Goal: Information Seeking & Learning: Learn about a topic

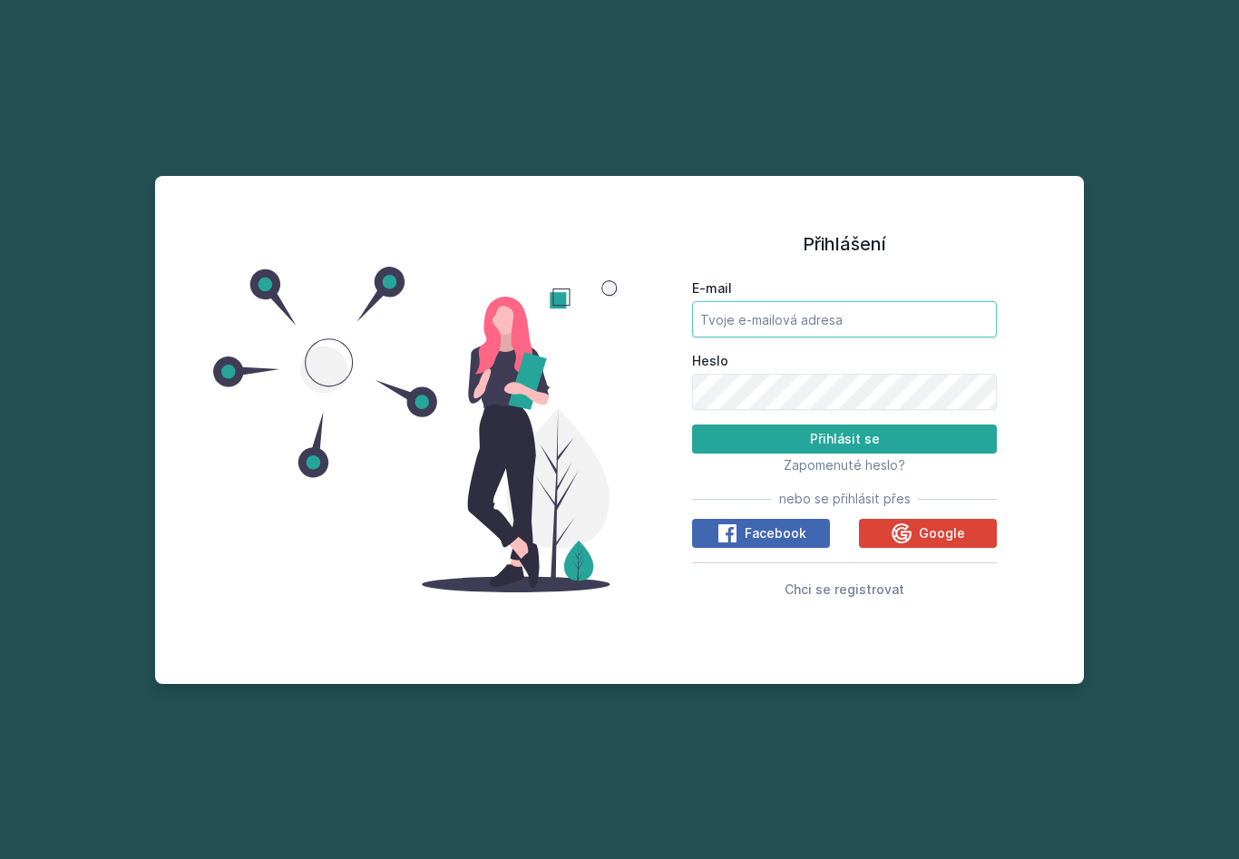
type input "[PERSON_NAME][EMAIL_ADDRESS][DOMAIN_NAME]"
click at [844, 453] on button "Přihlásit se" at bounding box center [844, 438] width 305 height 29
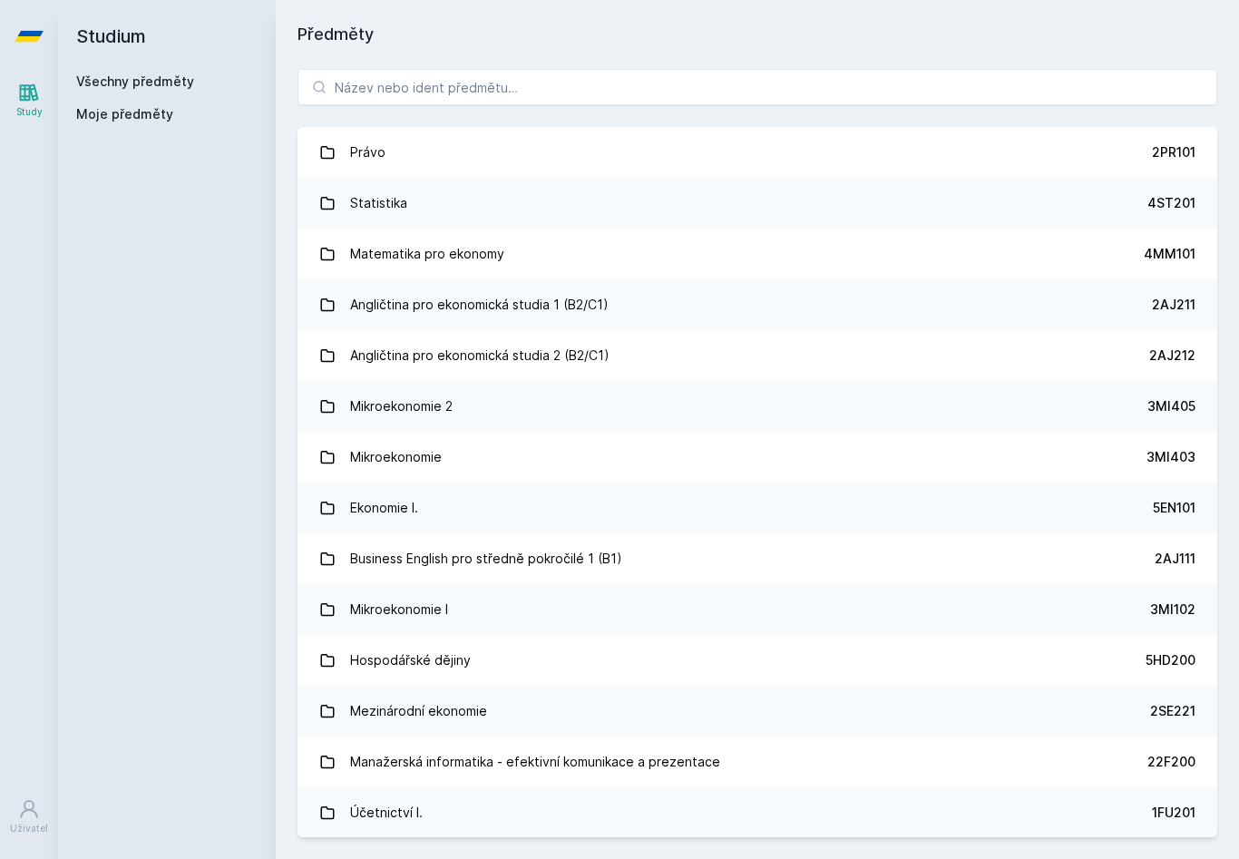
click at [471, 151] on link "Právo 2PR101" at bounding box center [757, 152] width 920 height 51
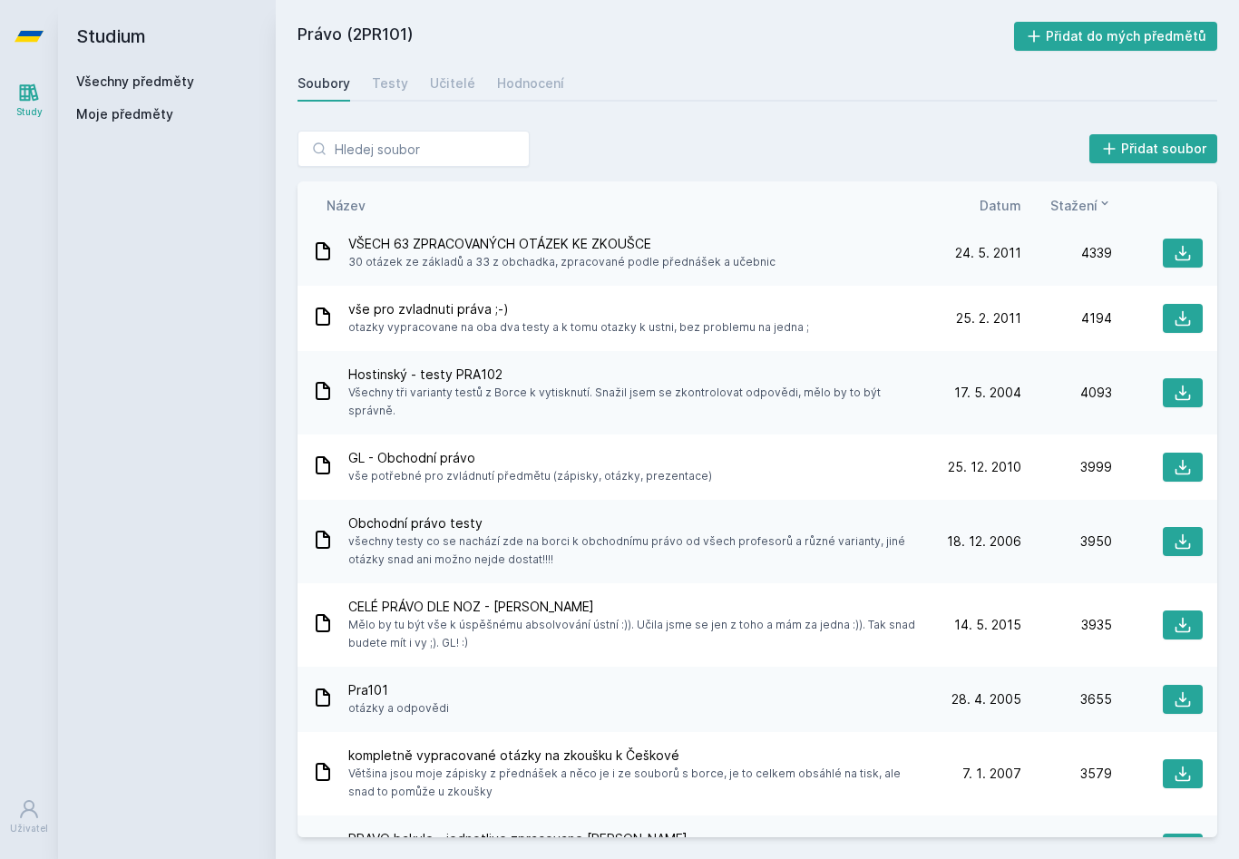
scroll to position [900, 0]
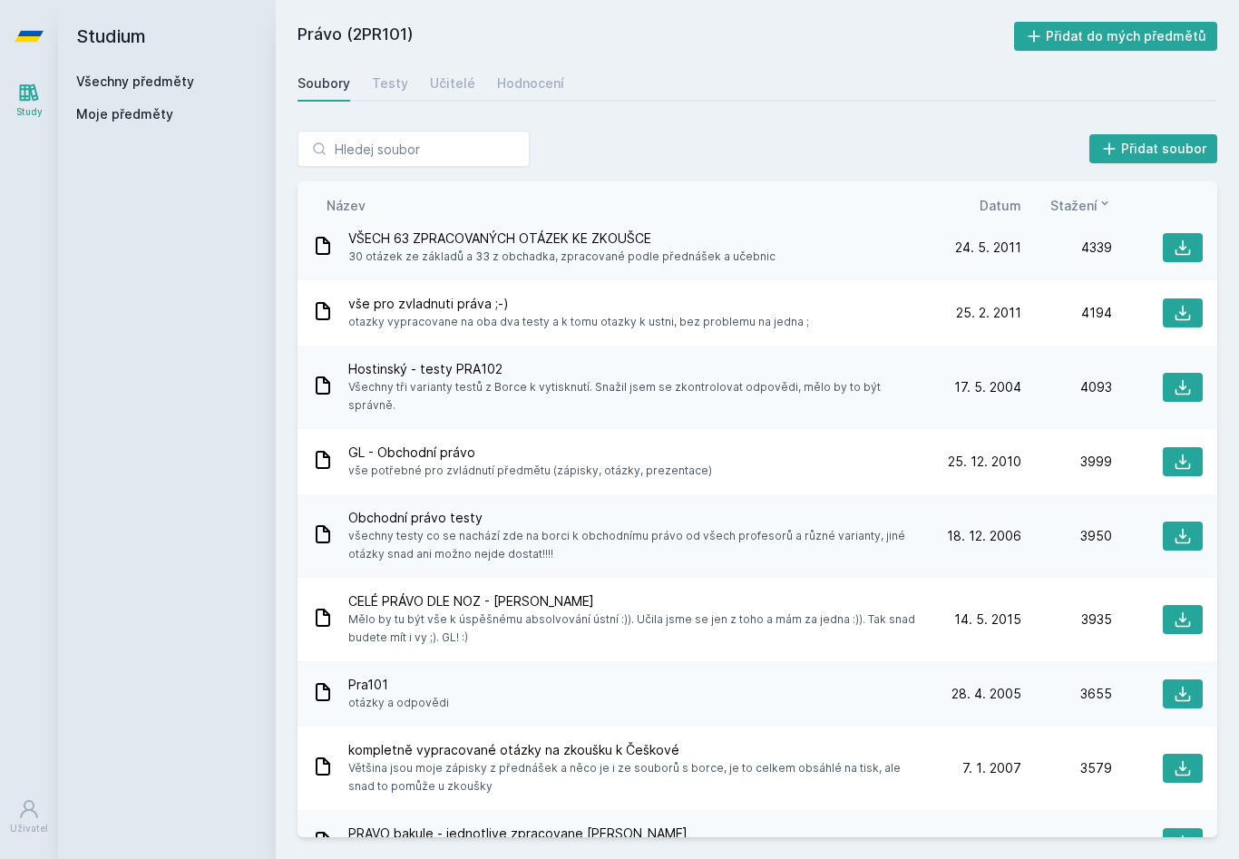
click at [768, 325] on span "otazky vypracovane na oba dva testy a k tomu otazky k ustni, bez problemu na je…" at bounding box center [578, 322] width 461 height 18
click at [433, 308] on span "vše pro zvladnuti práva ;-)" at bounding box center [578, 304] width 461 height 18
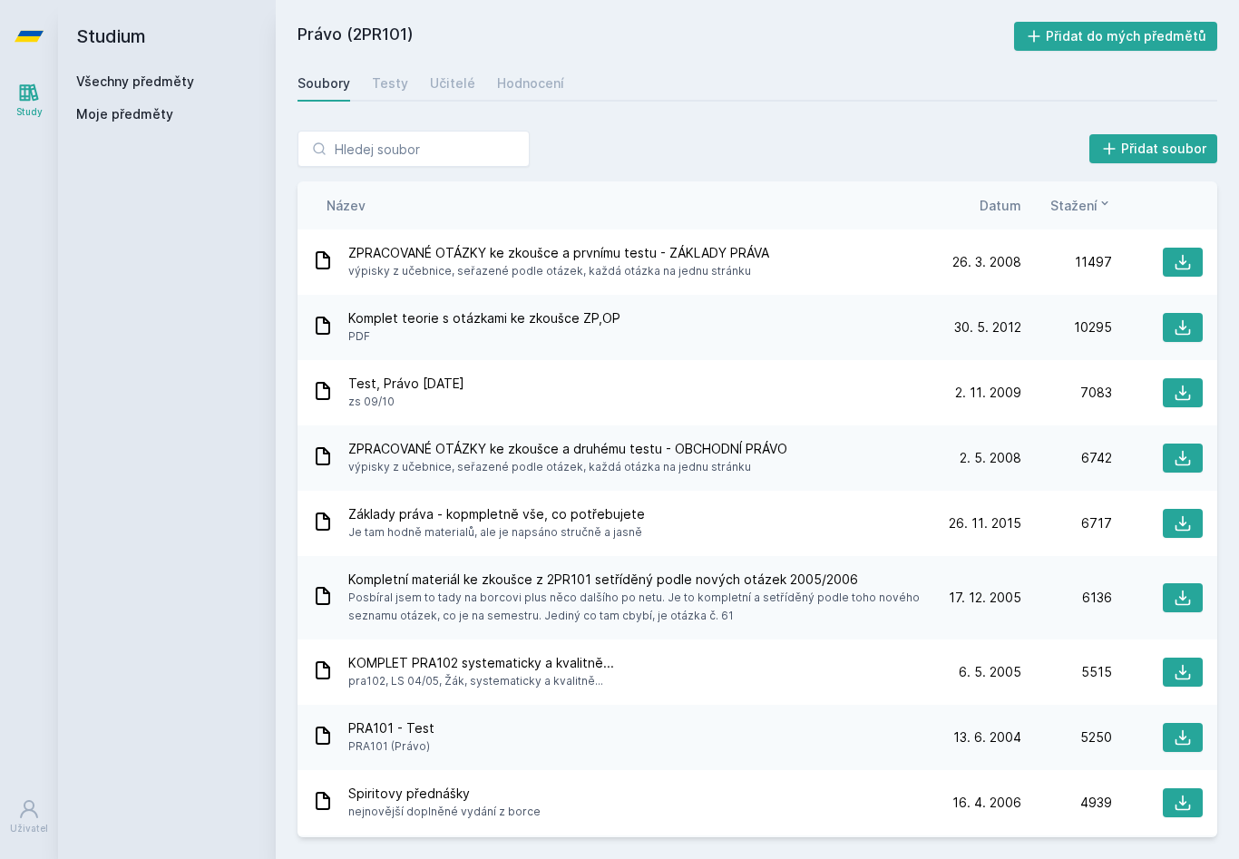
scroll to position [0, 0]
click at [639, 260] on span "ZPRACOVANÉ OTÁZKY ke zkoušce a prvnímu testu - ZÁKLADY PRÁVA" at bounding box center [558, 253] width 421 height 18
click at [571, 249] on span "ZPRACOVANÉ OTÁZKY ke zkoušce a prvnímu testu - ZÁKLADY PRÁVA" at bounding box center [558, 253] width 421 height 18
click at [622, 262] on span "výpisky z učebnice, seřazené podle otázek, každá otázka na jednu stránku" at bounding box center [558, 271] width 421 height 18
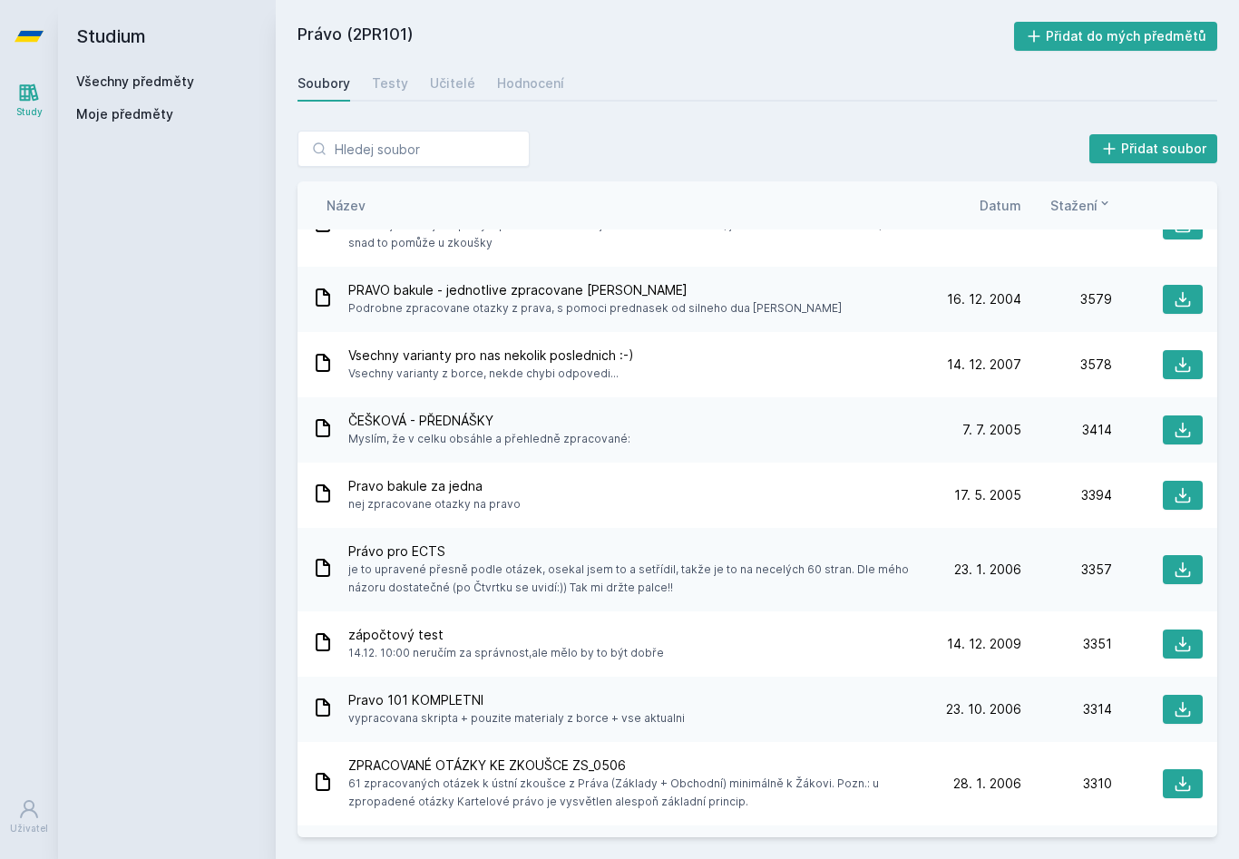
scroll to position [1443, 0]
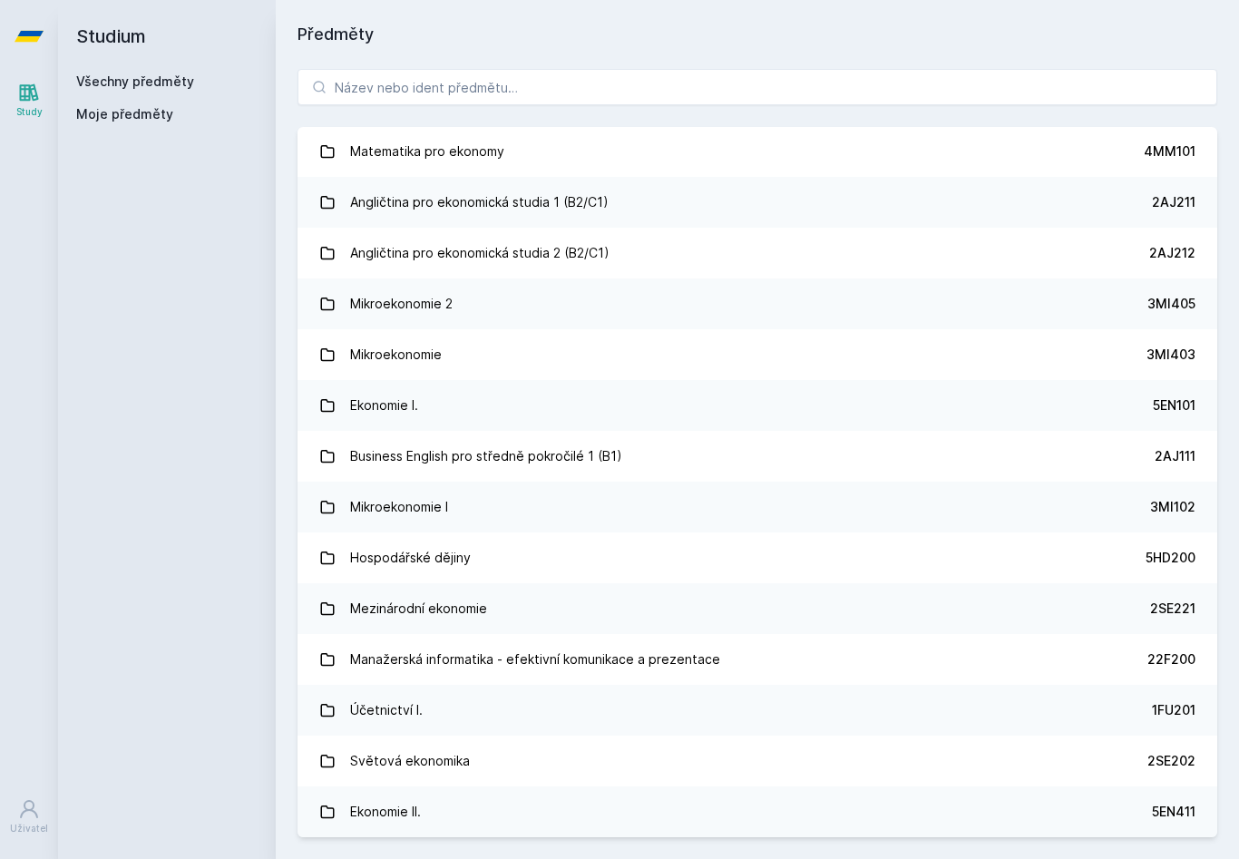
scroll to position [103, 0]
click at [637, 196] on link "Angličtina pro ekonomická studia 1 (B2/C1) 2AJ211" at bounding box center [757, 201] width 920 height 51
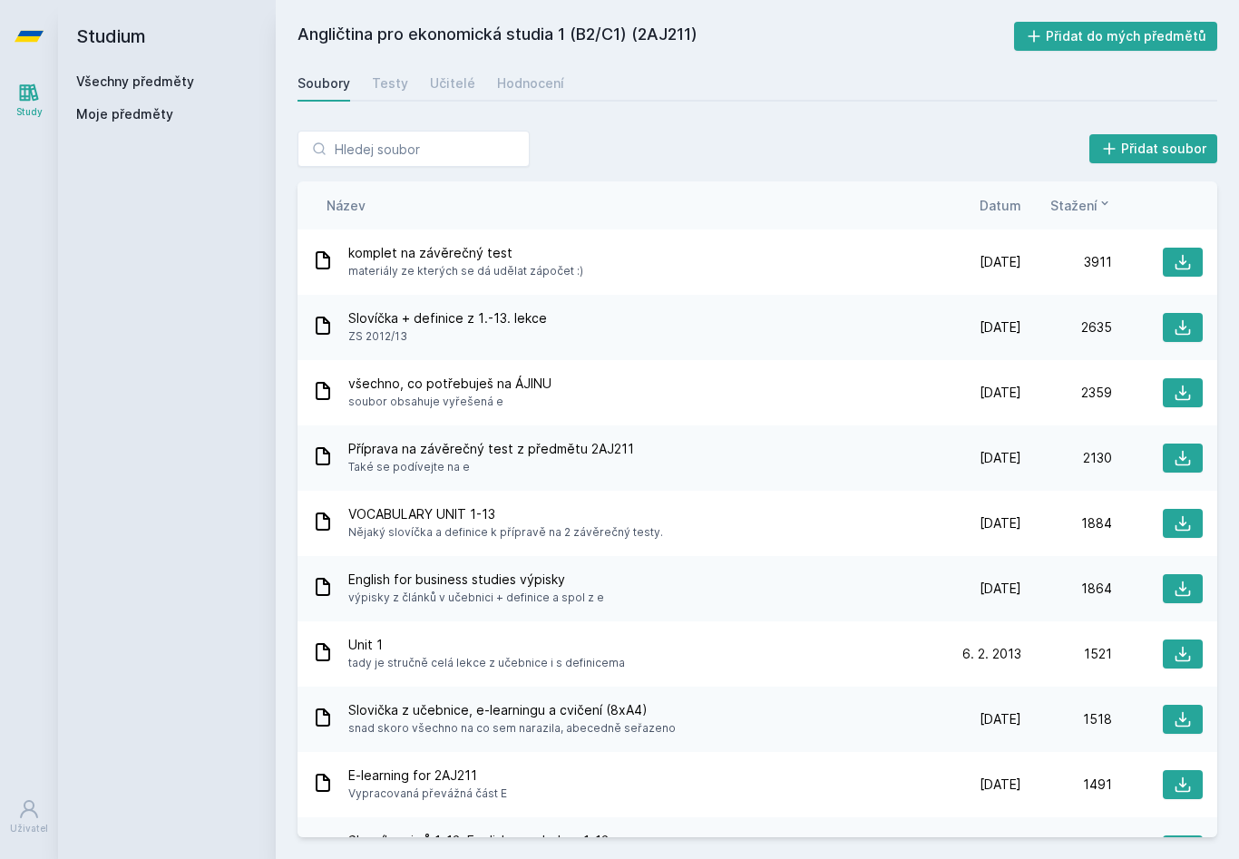
click at [595, 391] on div "všechno, co potřebuješ na ÁJINU soubor obsahuje vyřešená e" at bounding box center [621, 393] width 619 height 36
click at [600, 388] on div "všechno, co potřebuješ na ÁJINU soubor obsahuje vyřešená e" at bounding box center [621, 393] width 619 height 36
click at [326, 393] on icon at bounding box center [323, 391] width 22 height 22
click at [465, 377] on span "všechno, co potřebuješ na ÁJINU" at bounding box center [449, 384] width 203 height 18
click at [430, 394] on span "soubor obsahuje vyřešená e" at bounding box center [449, 402] width 203 height 18
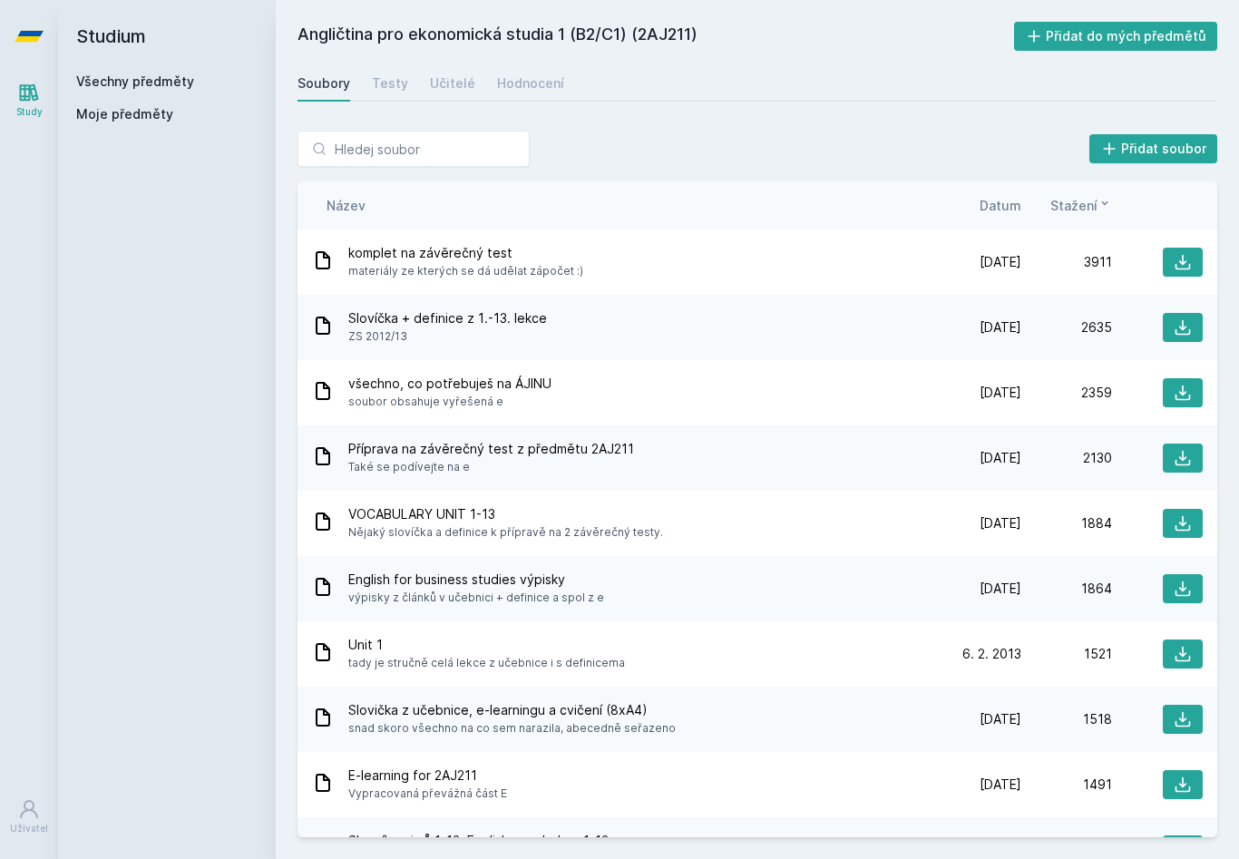
click at [488, 398] on span "soubor obsahuje vyřešená e" at bounding box center [449, 402] width 203 height 18
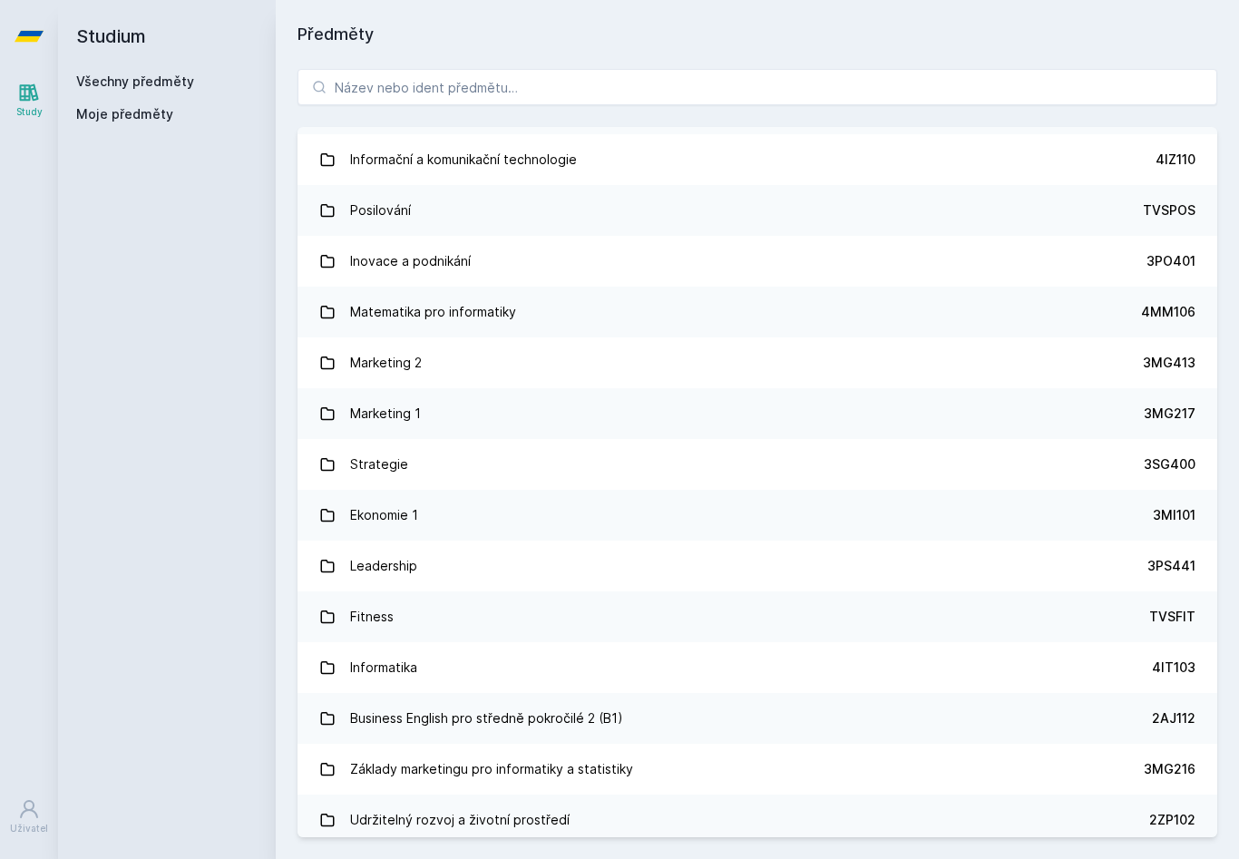
scroll to position [1312, 0]
click at [740, 615] on link "Fitness TVSFIT" at bounding box center [757, 617] width 920 height 51
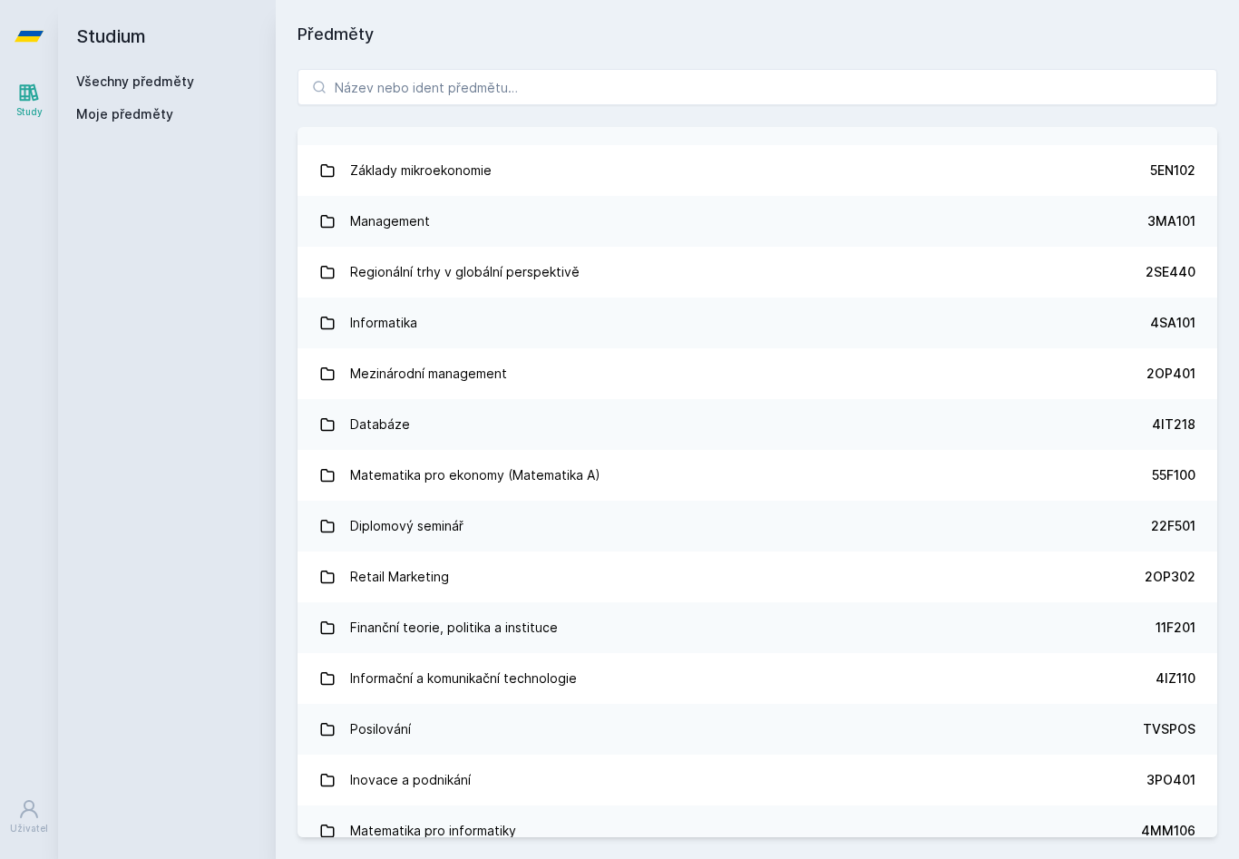
scroll to position [795, 0]
click at [605, 673] on link "Informační a komunikační technologie 4IZ110" at bounding box center [757, 677] width 920 height 51
